Goal: Task Accomplishment & Management: Use online tool/utility

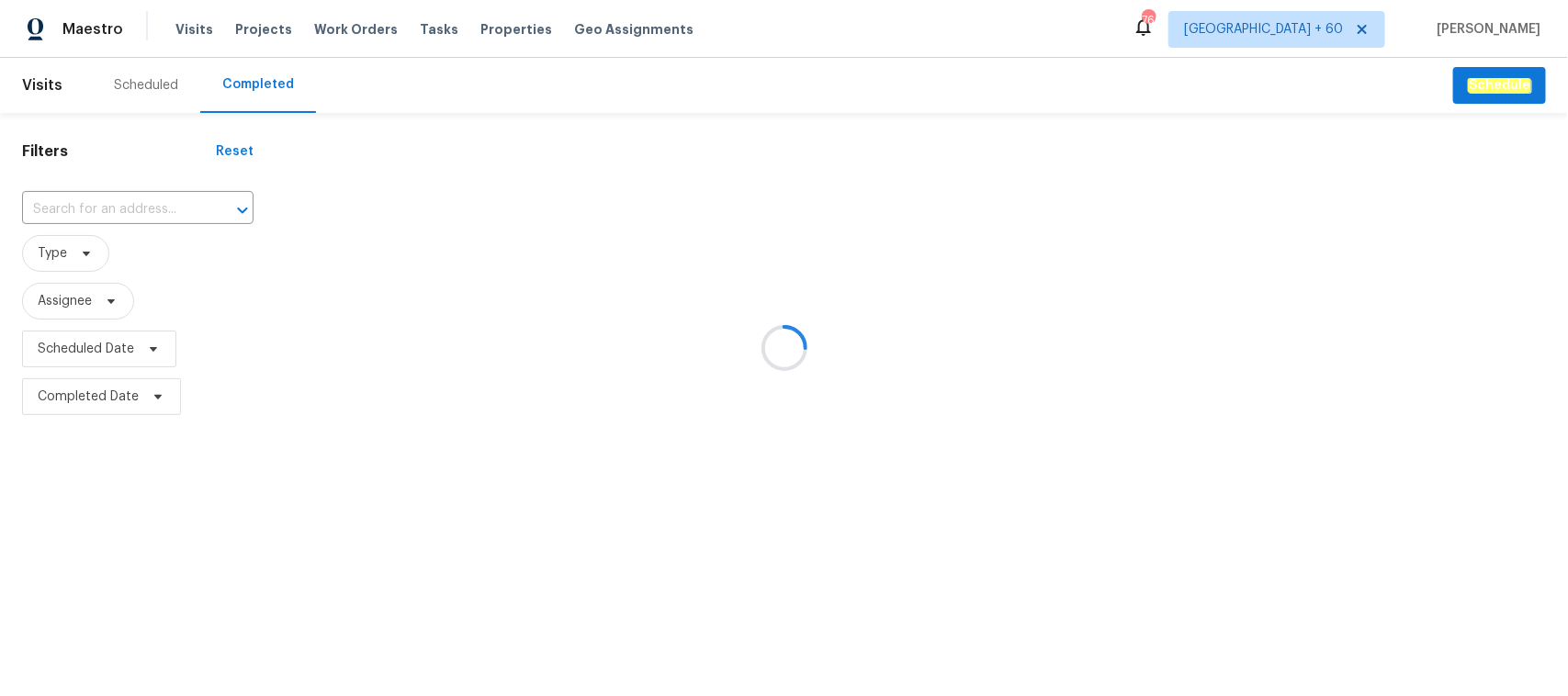
click at [110, 211] on div at bounding box center [784, 348] width 1568 height 696
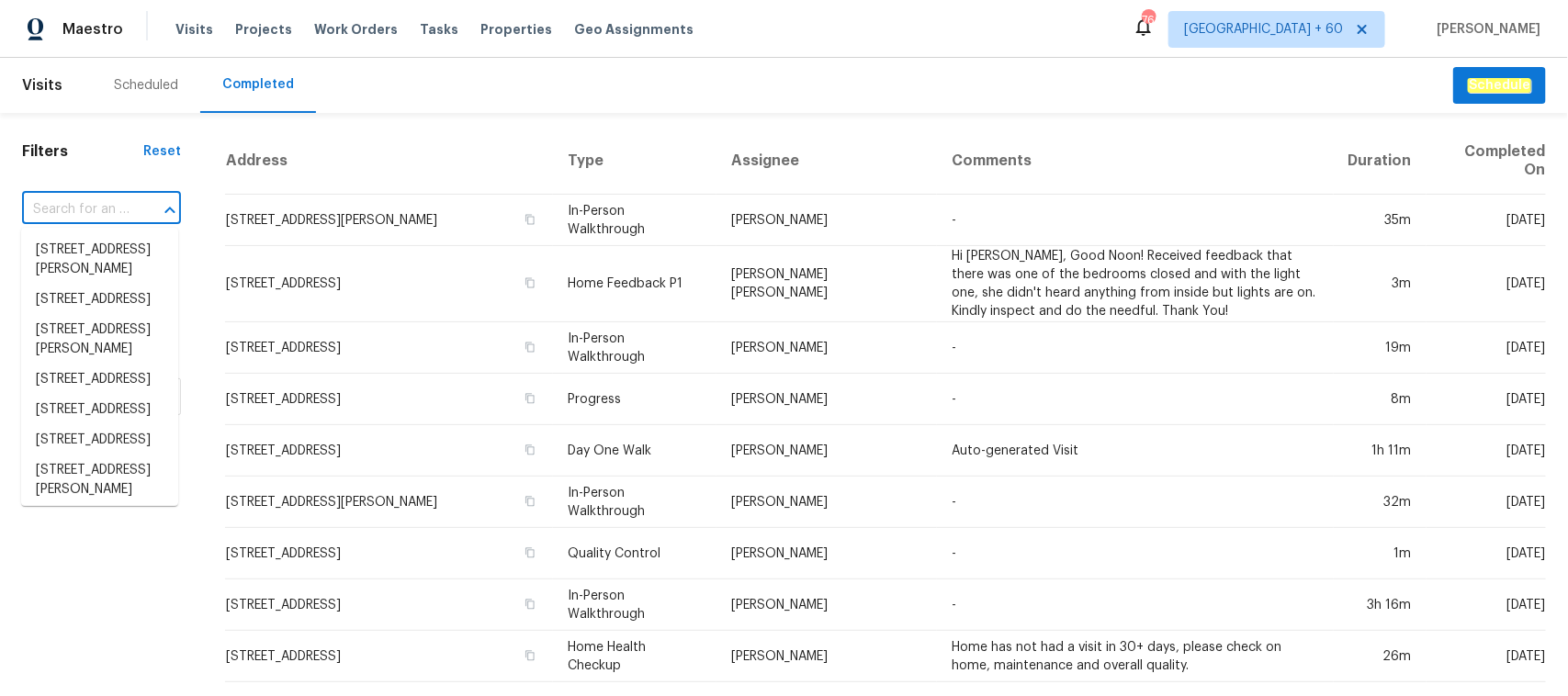
click at [98, 213] on input "text" at bounding box center [76, 209] width 107 height 28
paste input "[STREET_ADDRESS][PERSON_NAME]"
type input "[STREET_ADDRESS][PERSON_NAME]"
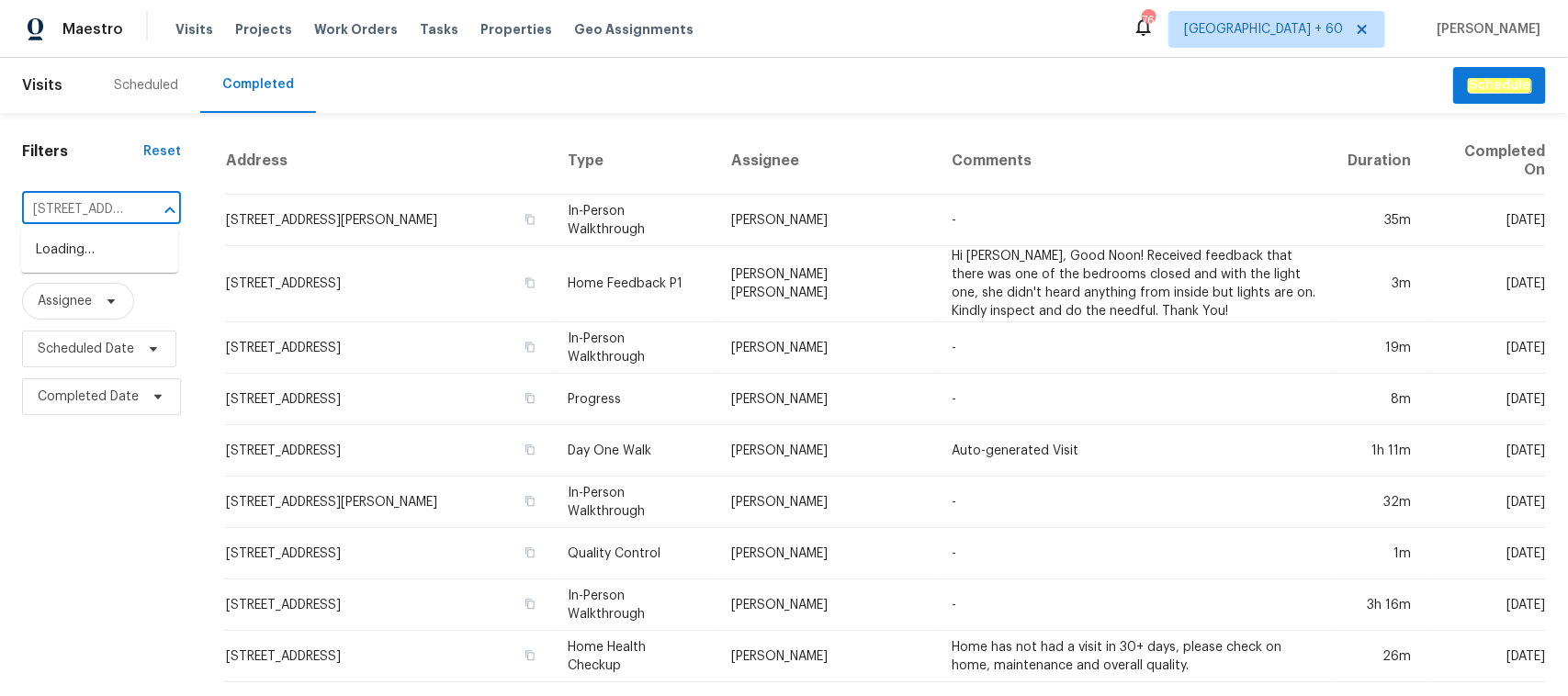
scroll to position [0, 106]
click at [92, 258] on li "[STREET_ADDRESS][PERSON_NAME]" at bounding box center [99, 260] width 157 height 50
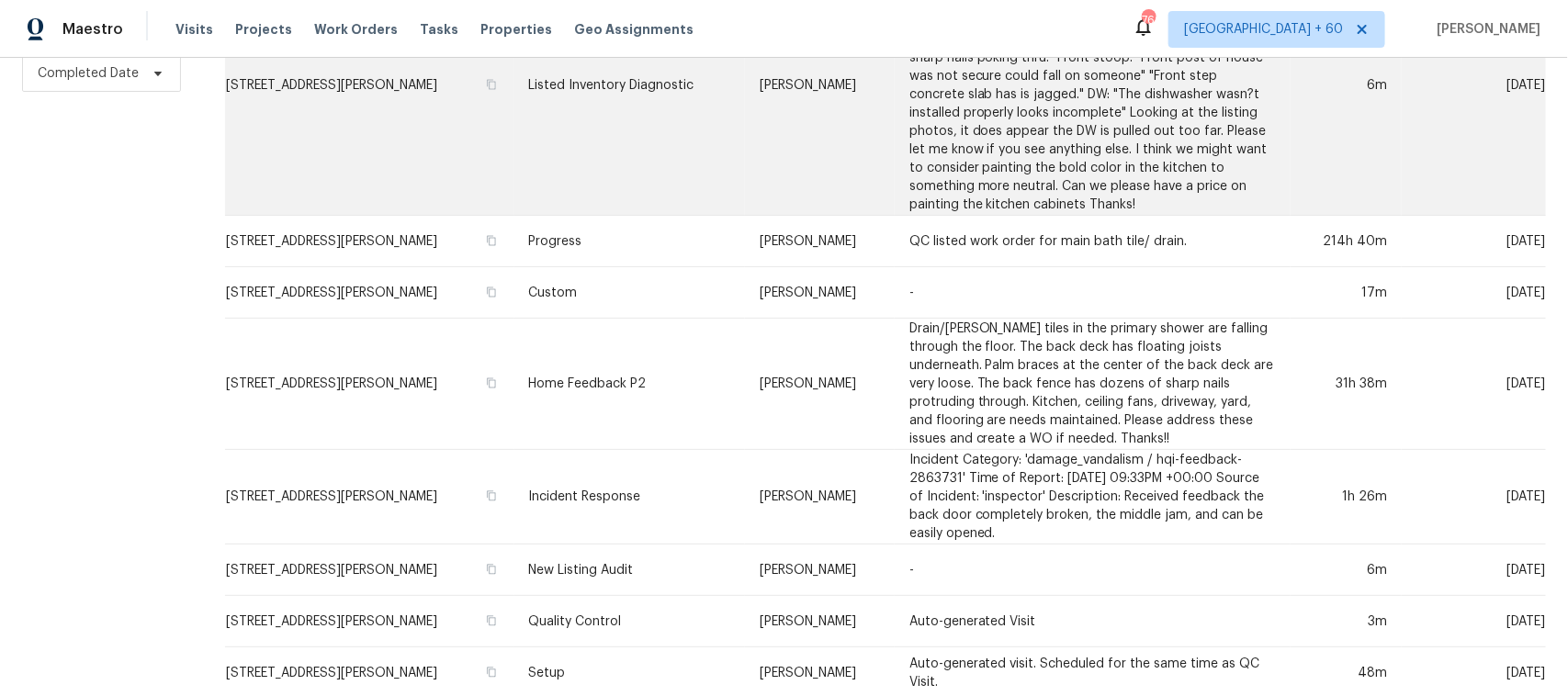
scroll to position [461, 0]
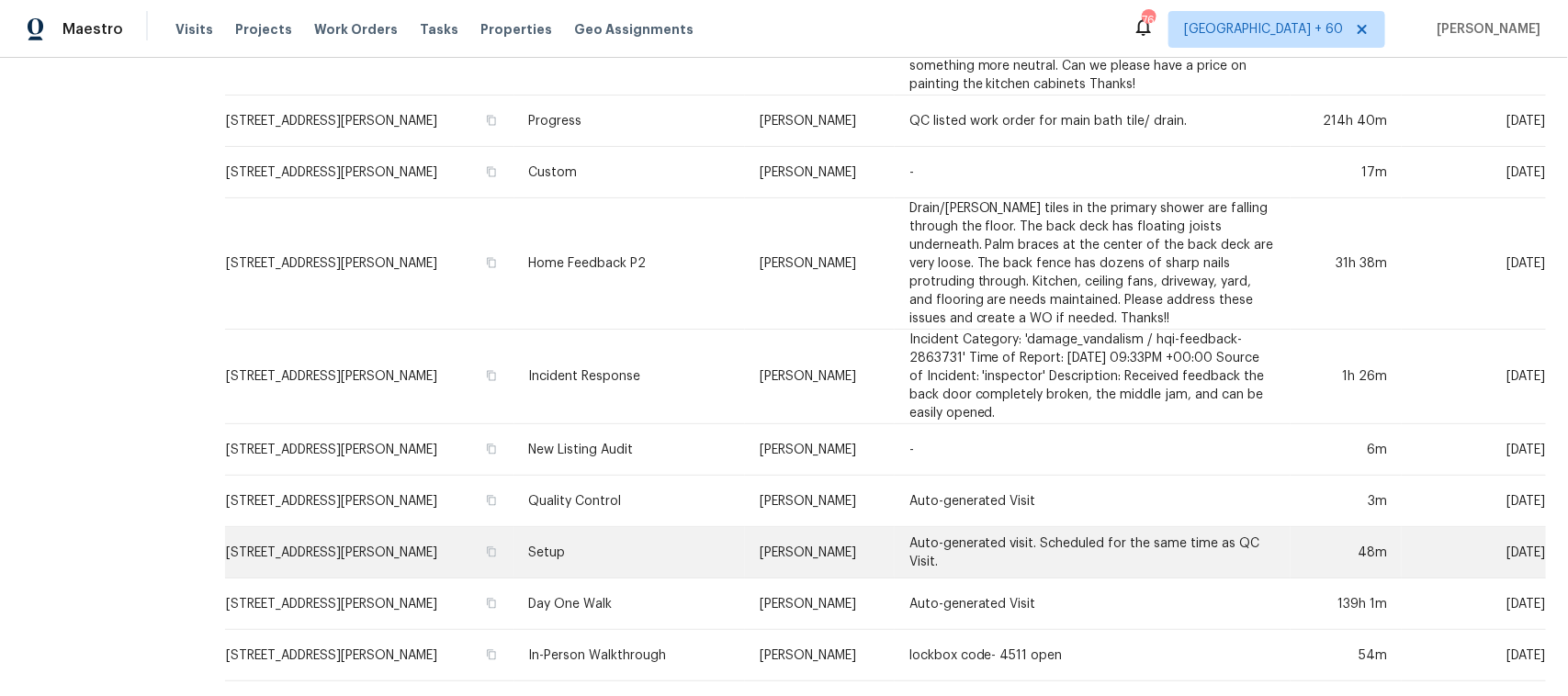
click at [552, 537] on td "Setup" at bounding box center [630, 552] width 232 height 52
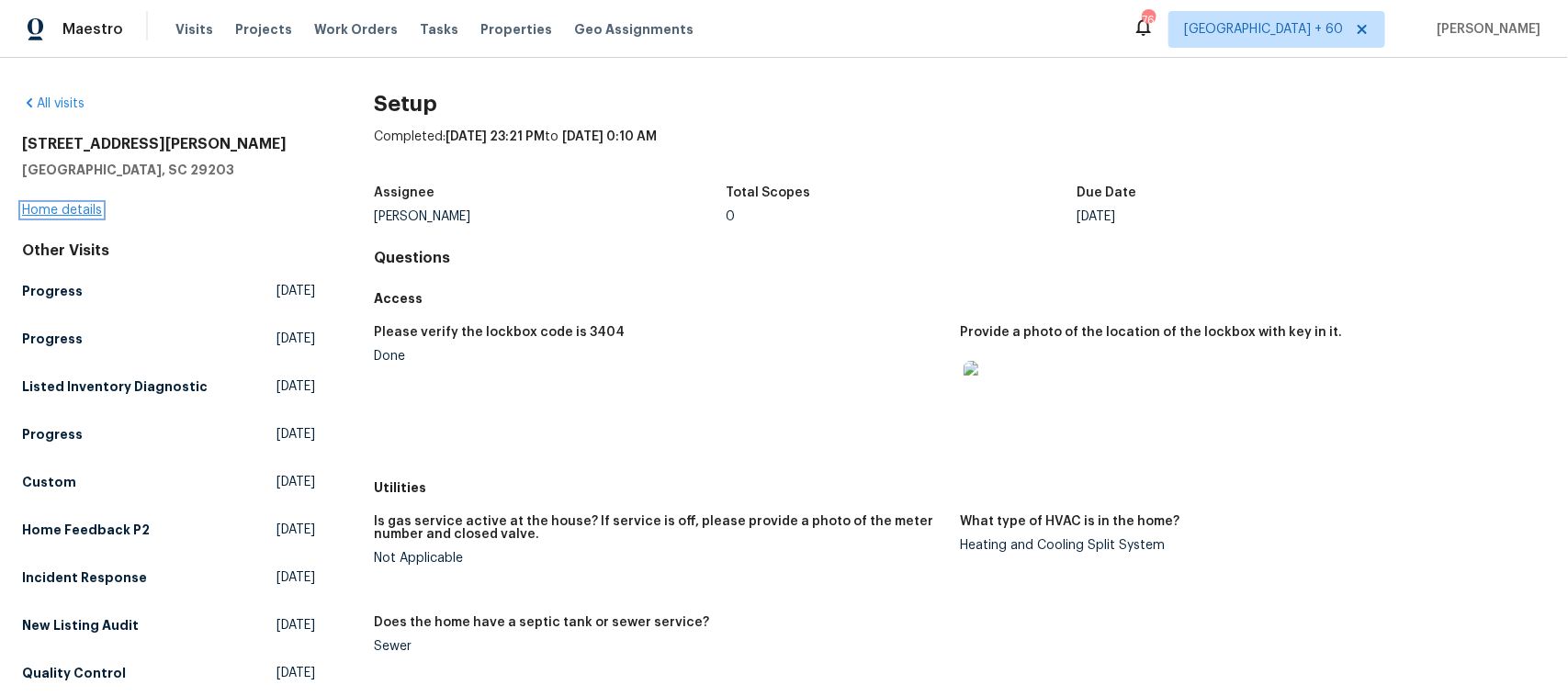
click at [57, 206] on link "Home details" at bounding box center [62, 210] width 80 height 13
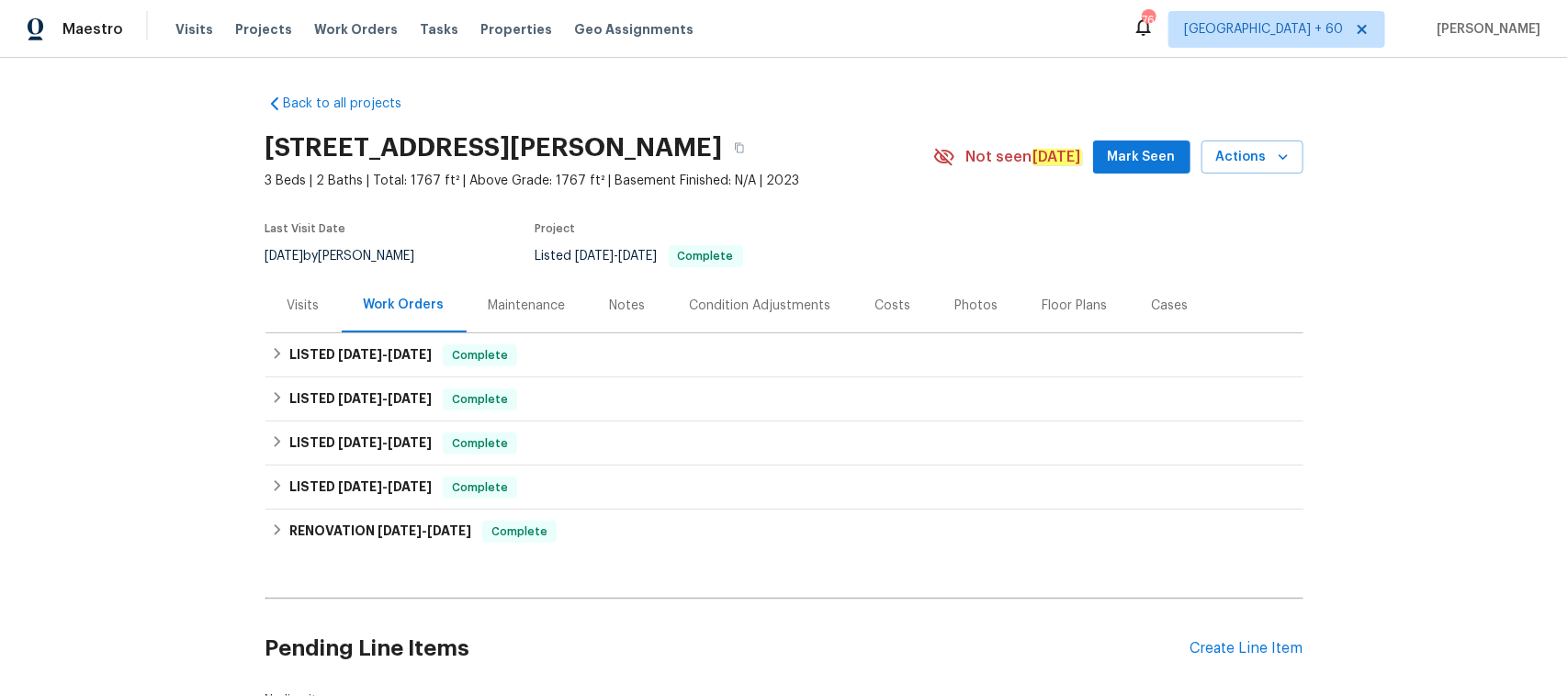
click at [955, 303] on div "Photos" at bounding box center [977, 305] width 43 height 18
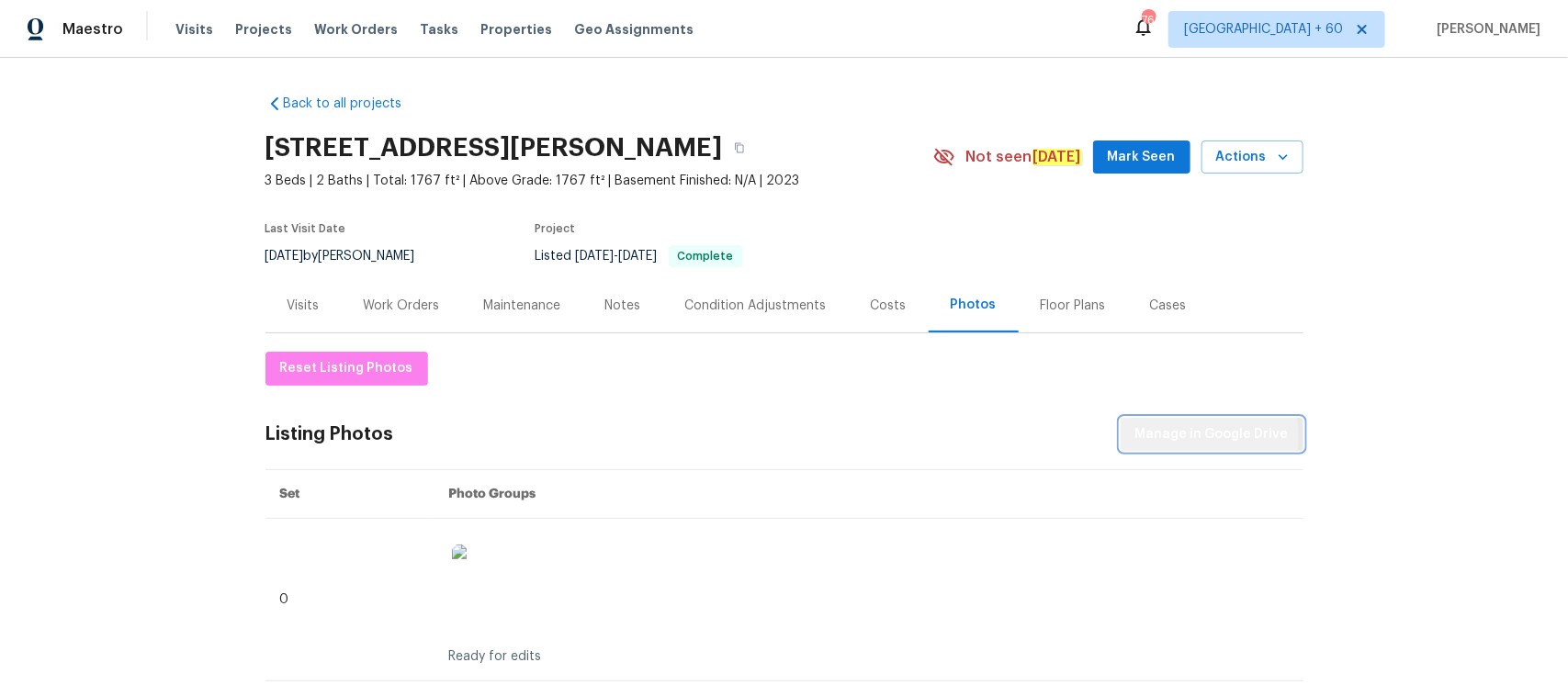
click at [1185, 437] on span "Manage in Google Drive" at bounding box center [1212, 435] width 154 height 23
